Goal: Task Accomplishment & Management: Manage account settings

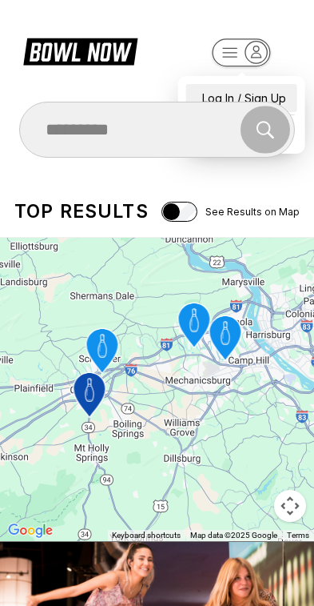
click at [266, 86] on div "Log In / Sign Up" at bounding box center [241, 98] width 111 height 28
select select "**"
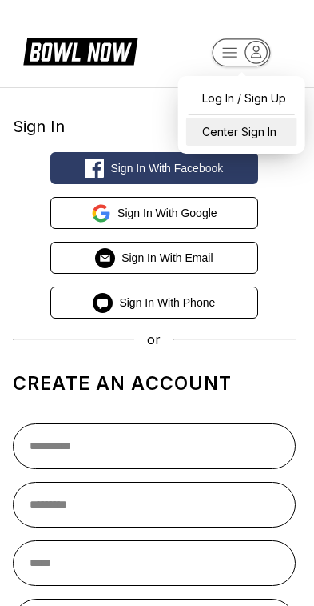
click at [270, 130] on div "Center Sign In" at bounding box center [241, 132] width 111 height 28
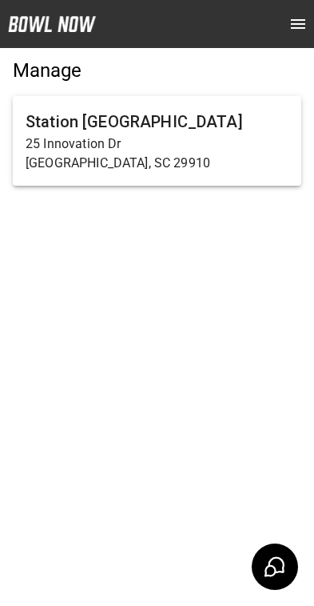
click at [191, 143] on p "25 Innovation Dr" at bounding box center [157, 143] width 263 height 19
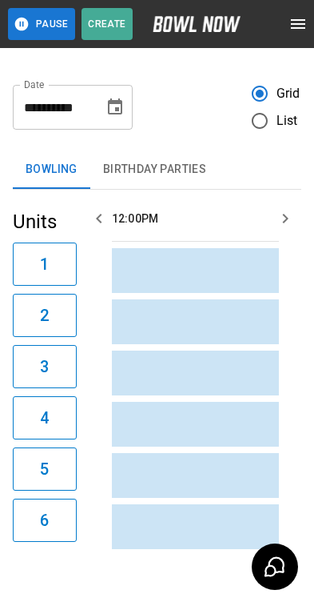
scroll to position [0, 1856]
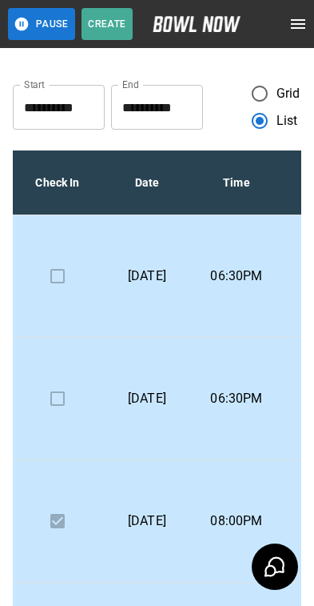
click at [230, 267] on p "06:30PM" at bounding box center [237, 275] width 64 height 19
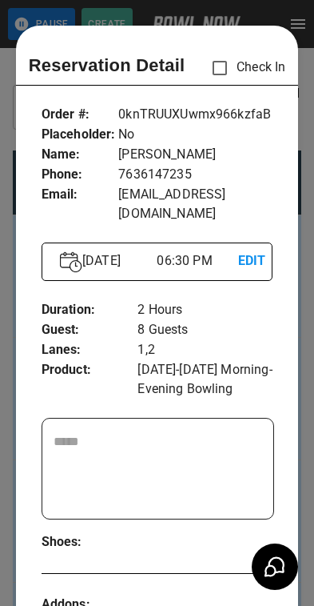
scroll to position [26, 0]
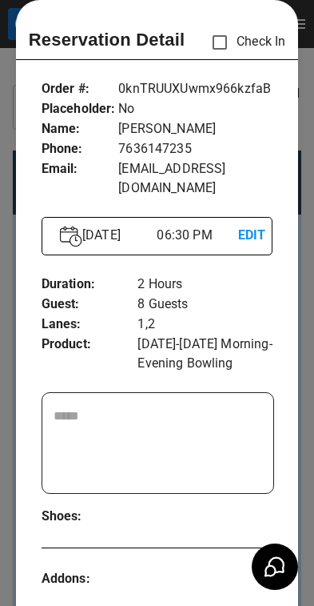
click at [305, 244] on div at bounding box center [157, 303] width 314 height 606
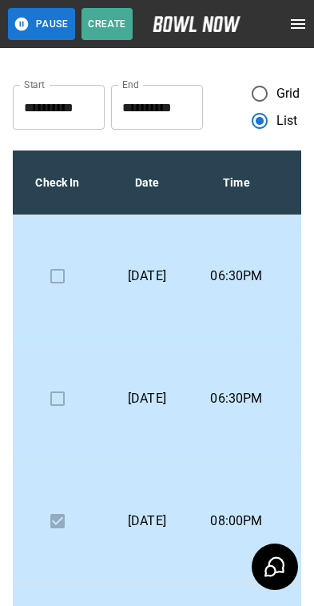
click at [258, 389] on p "06:30PM" at bounding box center [237, 398] width 64 height 19
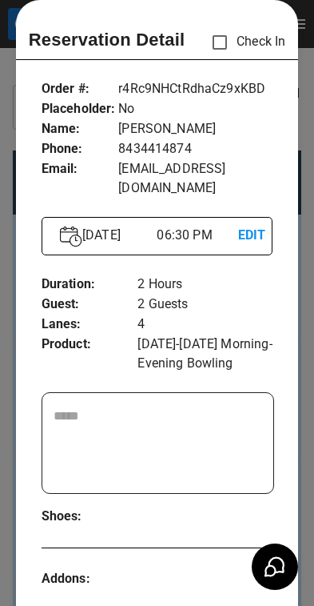
click at [301, 326] on div at bounding box center [157, 303] width 314 height 606
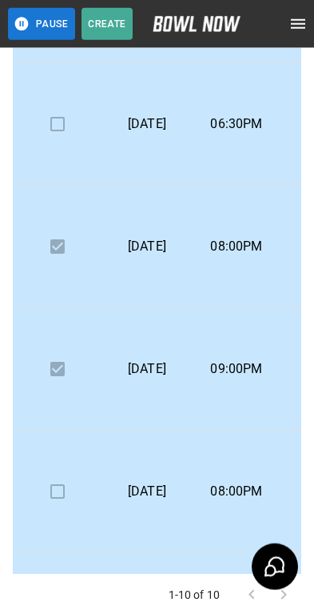
scroll to position [106, 0]
click at [269, 382] on td "09:00PM" at bounding box center [237, 369] width 90 height 122
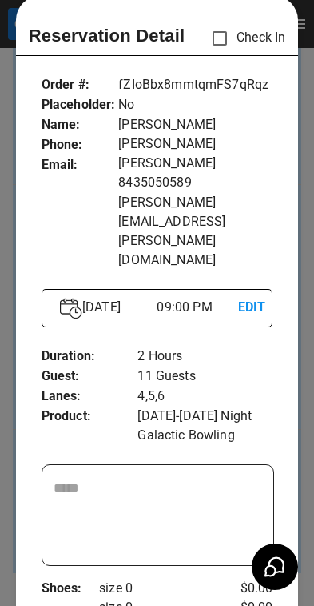
scroll to position [29, 0]
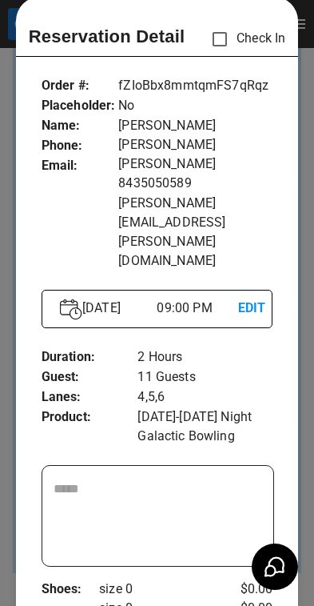
click at [303, 306] on div at bounding box center [157, 303] width 314 height 606
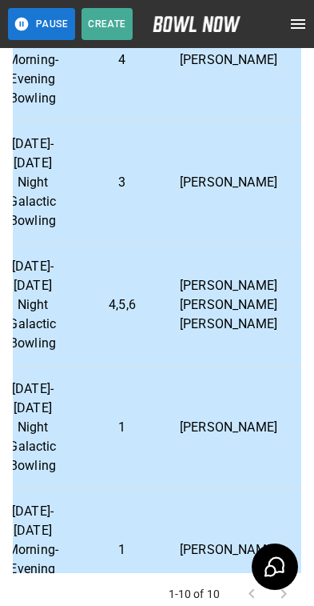
scroll to position [171, 382]
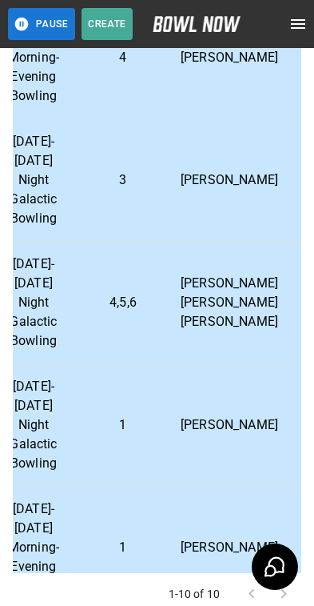
click at [221, 420] on p "Elizabeth Napolitano" at bounding box center [230, 424] width 98 height 19
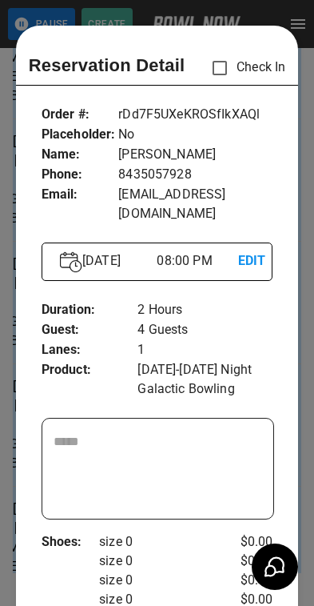
scroll to position [26, 0]
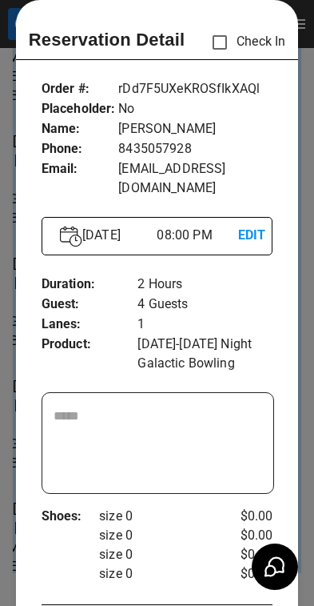
click at [304, 313] on div at bounding box center [157, 303] width 314 height 606
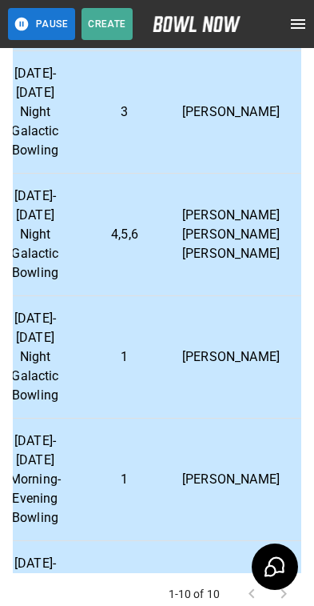
scroll to position [244, 382]
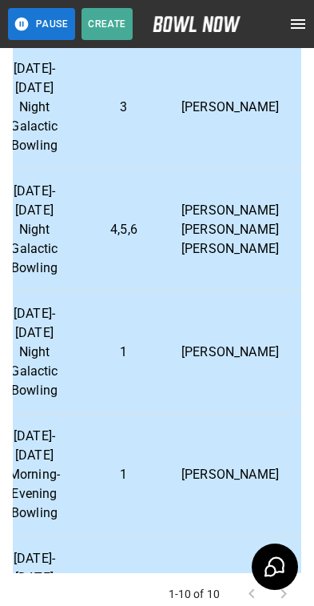
click at [224, 473] on p "Lisa Brunner" at bounding box center [231, 474] width 98 height 19
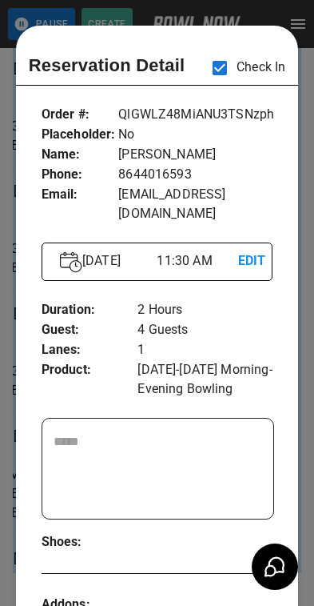
scroll to position [26, 0]
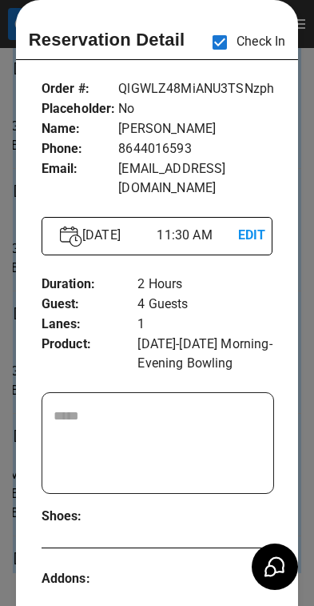
click at [305, 281] on div at bounding box center [157, 303] width 314 height 606
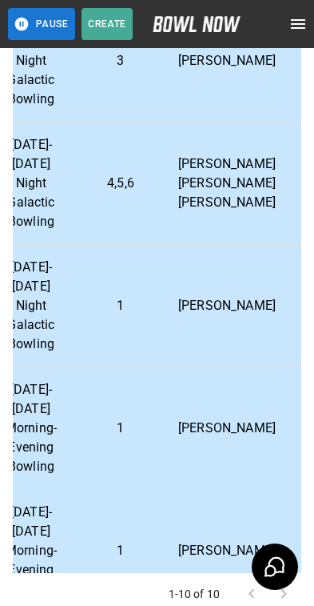
scroll to position [354, 390]
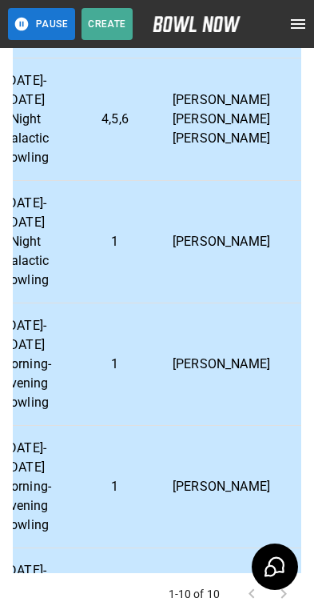
click at [221, 477] on p "Damian Lynch" at bounding box center [222, 486] width 98 height 19
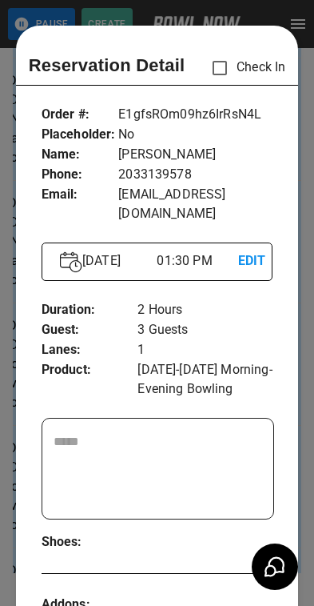
scroll to position [26, 0]
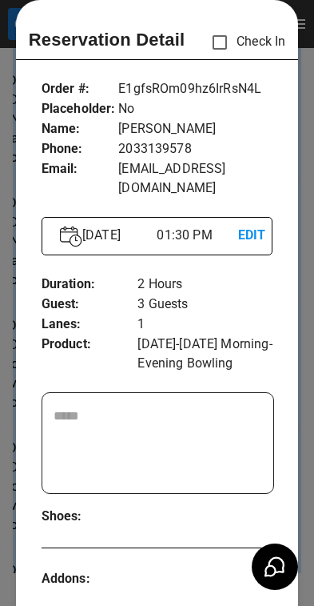
click at [305, 330] on div at bounding box center [157, 303] width 314 height 606
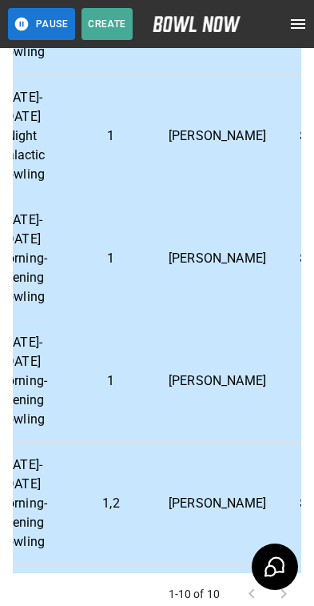
scroll to position [469, 394]
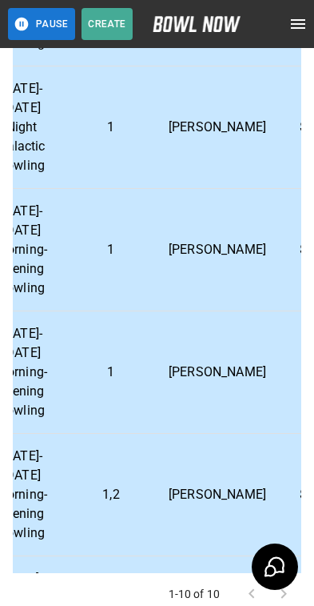
click at [226, 496] on p "ambar amaya" at bounding box center [218, 494] width 98 height 19
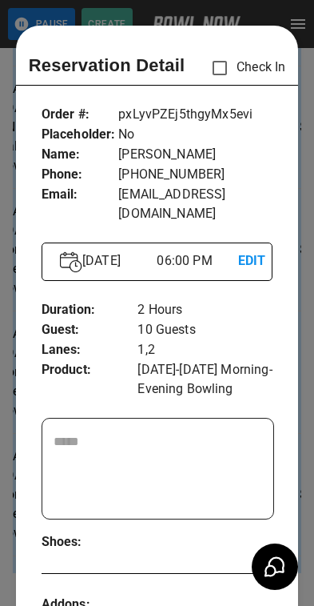
scroll to position [26, 0]
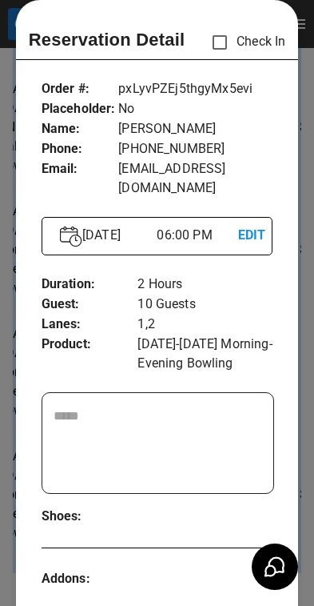
click at [302, 342] on div at bounding box center [157, 303] width 314 height 606
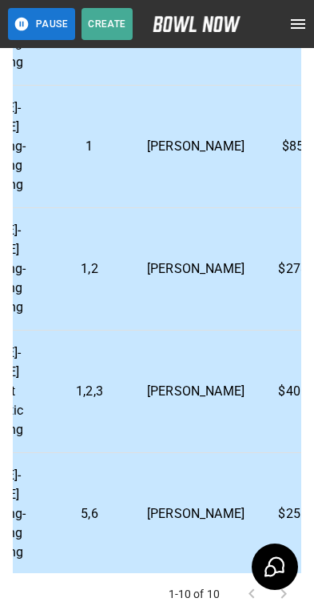
scroll to position [694, 416]
click at [199, 392] on p "Araceli Diaz" at bounding box center [196, 391] width 98 height 19
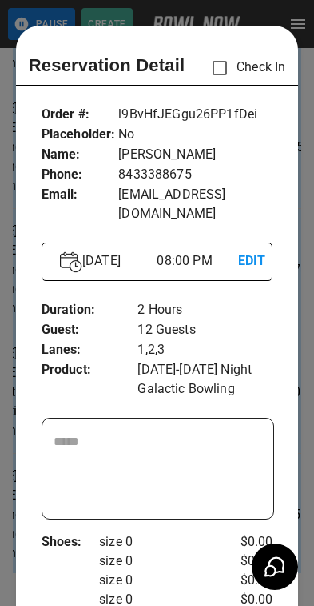
scroll to position [26, 0]
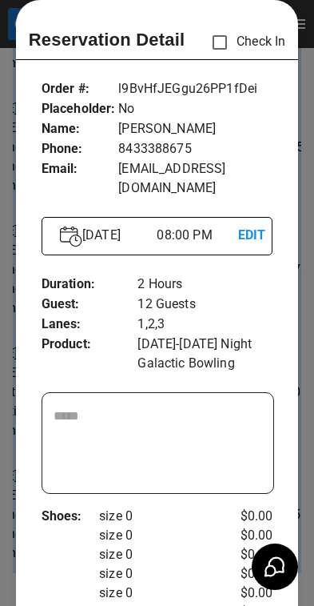
click at [301, 326] on div at bounding box center [157, 303] width 314 height 606
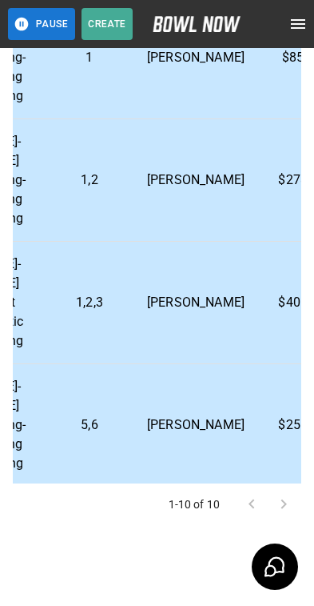
scroll to position [278, 0]
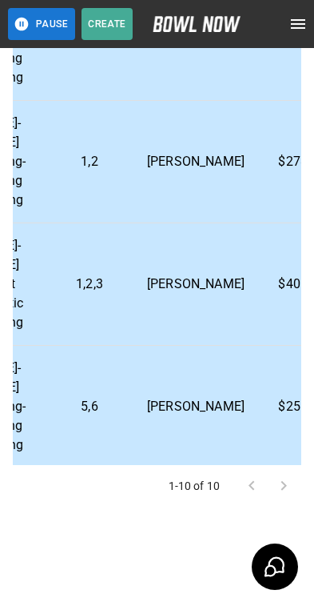
click at [222, 402] on td "Addie G. Davids" at bounding box center [195, 407] width 123 height 122
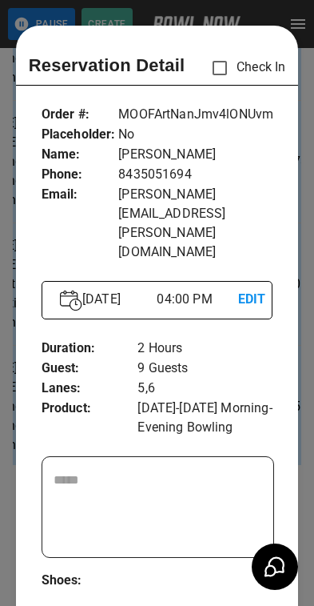
scroll to position [26, 0]
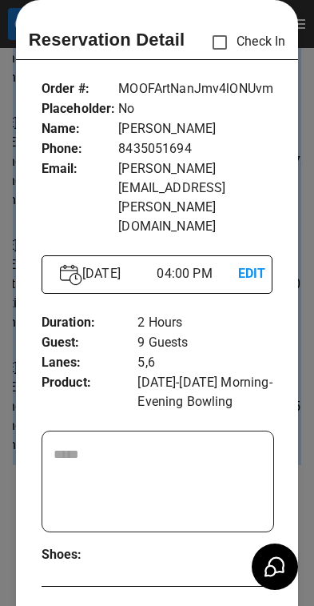
click at [302, 372] on div at bounding box center [157, 303] width 314 height 606
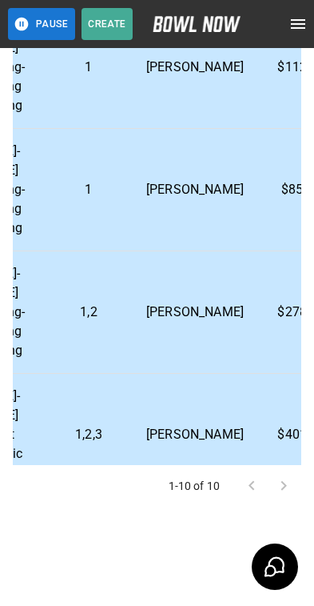
scroll to position [522, 414]
